Goal: Information Seeking & Learning: Learn about a topic

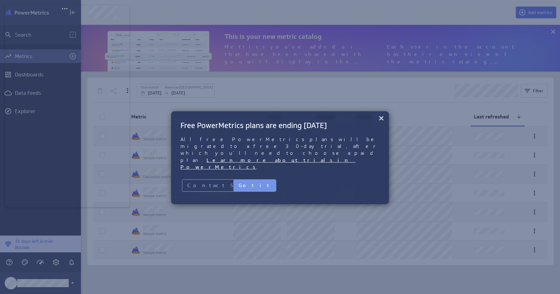
click at [252, 91] on div at bounding box center [280, 147] width 560 height 294
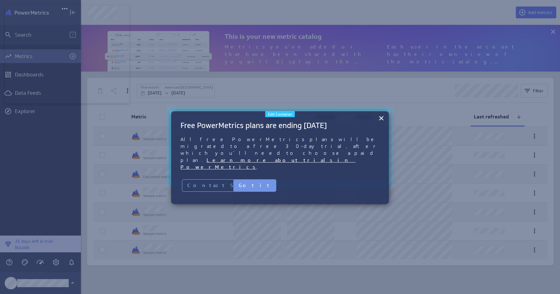
click at [257, 109] on div at bounding box center [280, 147] width 236 height 90
click at [270, 109] on div at bounding box center [280, 147] width 236 height 90
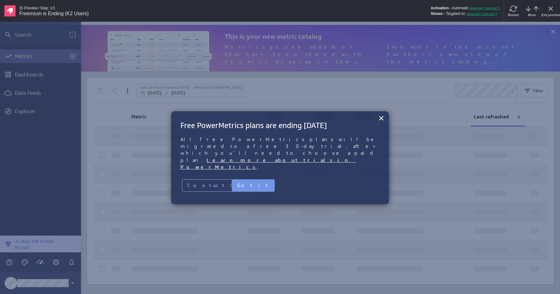
scroll to position [294, 479]
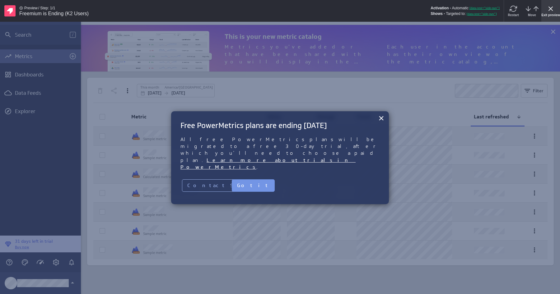
click at [547, 8] on icon "x" at bounding box center [550, 8] width 7 height 7
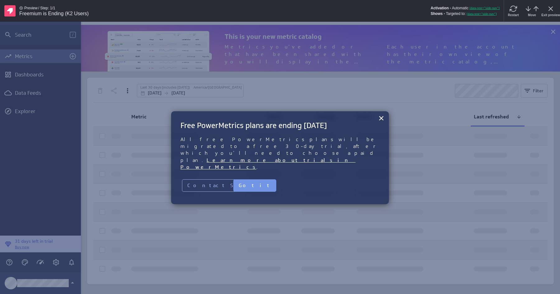
scroll to position [47, 479]
click at [266, 157] on link "Learn more about trials in PowerMetrics" at bounding box center [267, 163] width 175 height 13
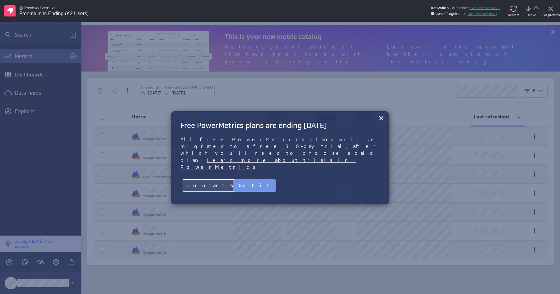
click at [214, 179] on button "Contact Support" at bounding box center [228, 185] width 92 height 12
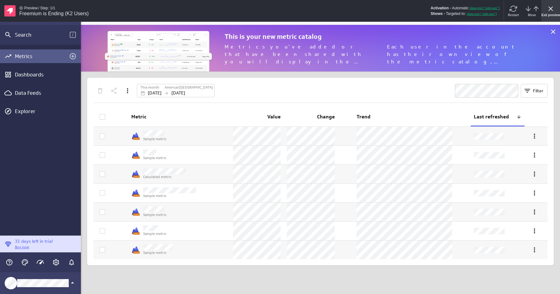
click at [547, 8] on icon "x" at bounding box center [550, 8] width 7 height 7
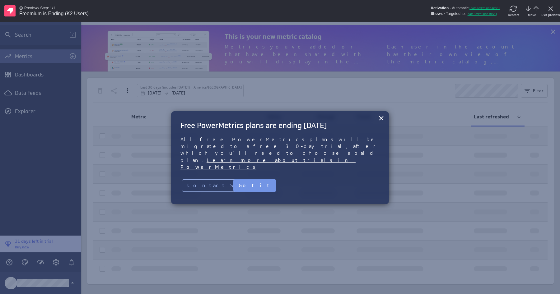
scroll to position [47, 479]
click at [244, 179] on button "Got it" at bounding box center [254, 185] width 43 height 12
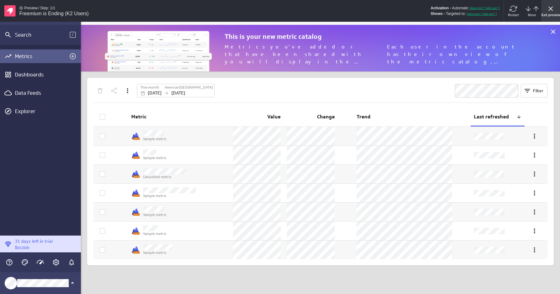
click at [548, 12] on div "Exit preview" at bounding box center [550, 11] width 19 height 22
